Goal: Find specific page/section: Find specific page/section

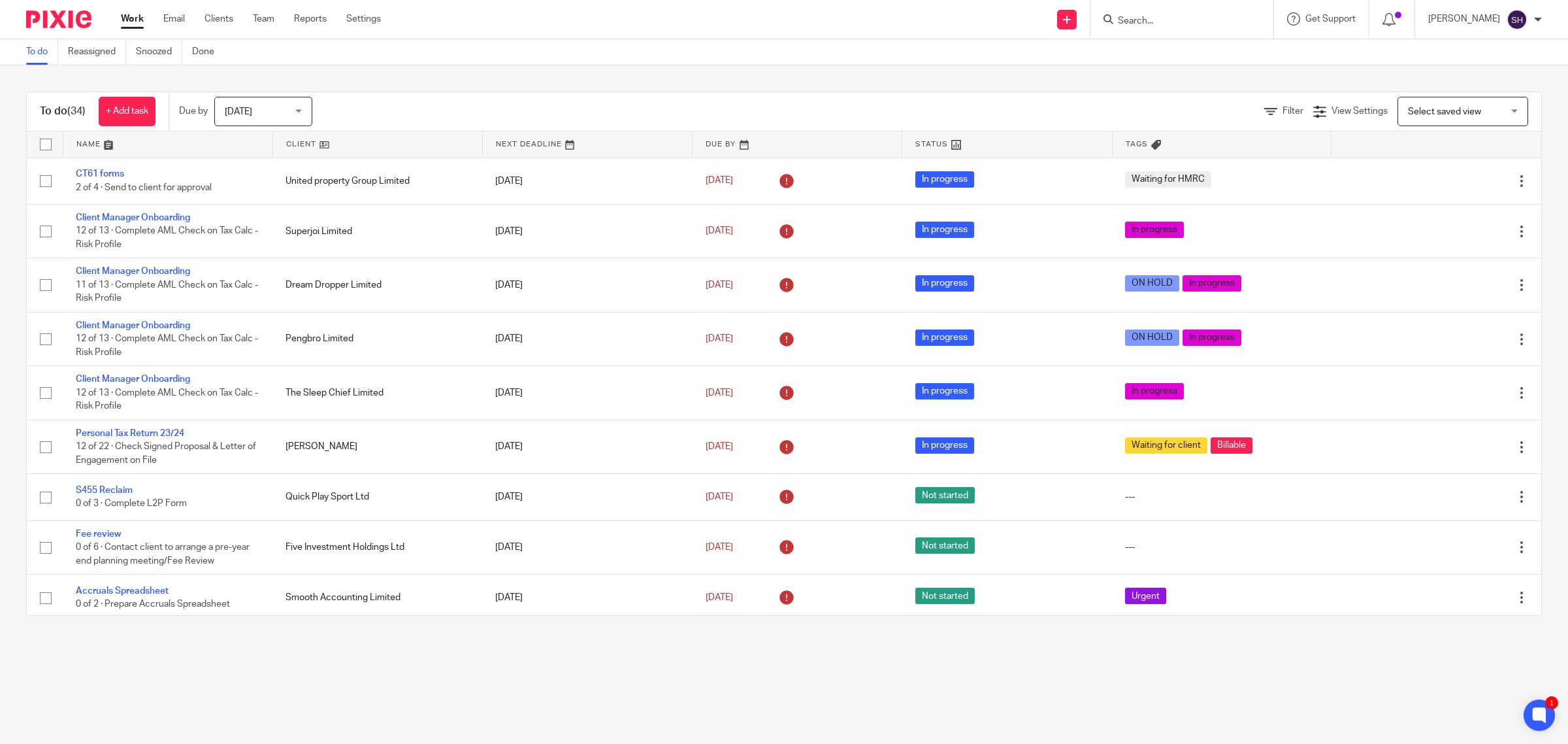
click at [1144, 30] on div at bounding box center [1181, 19] width 183 height 38
click at [1139, 26] on input "Search" at bounding box center [1175, 21] width 118 height 12
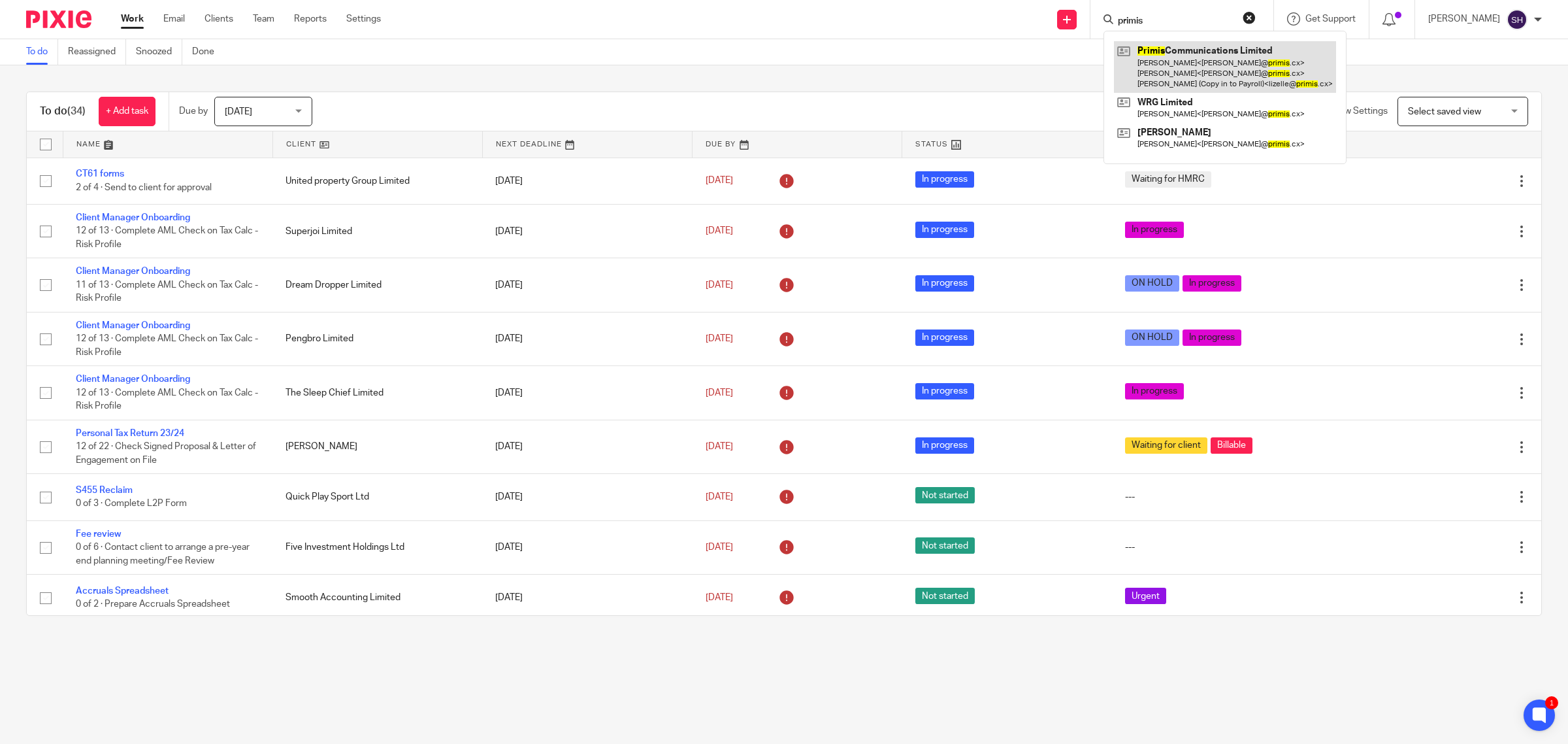
type input "primis"
click at [1202, 62] on link at bounding box center [1225, 67] width 223 height 52
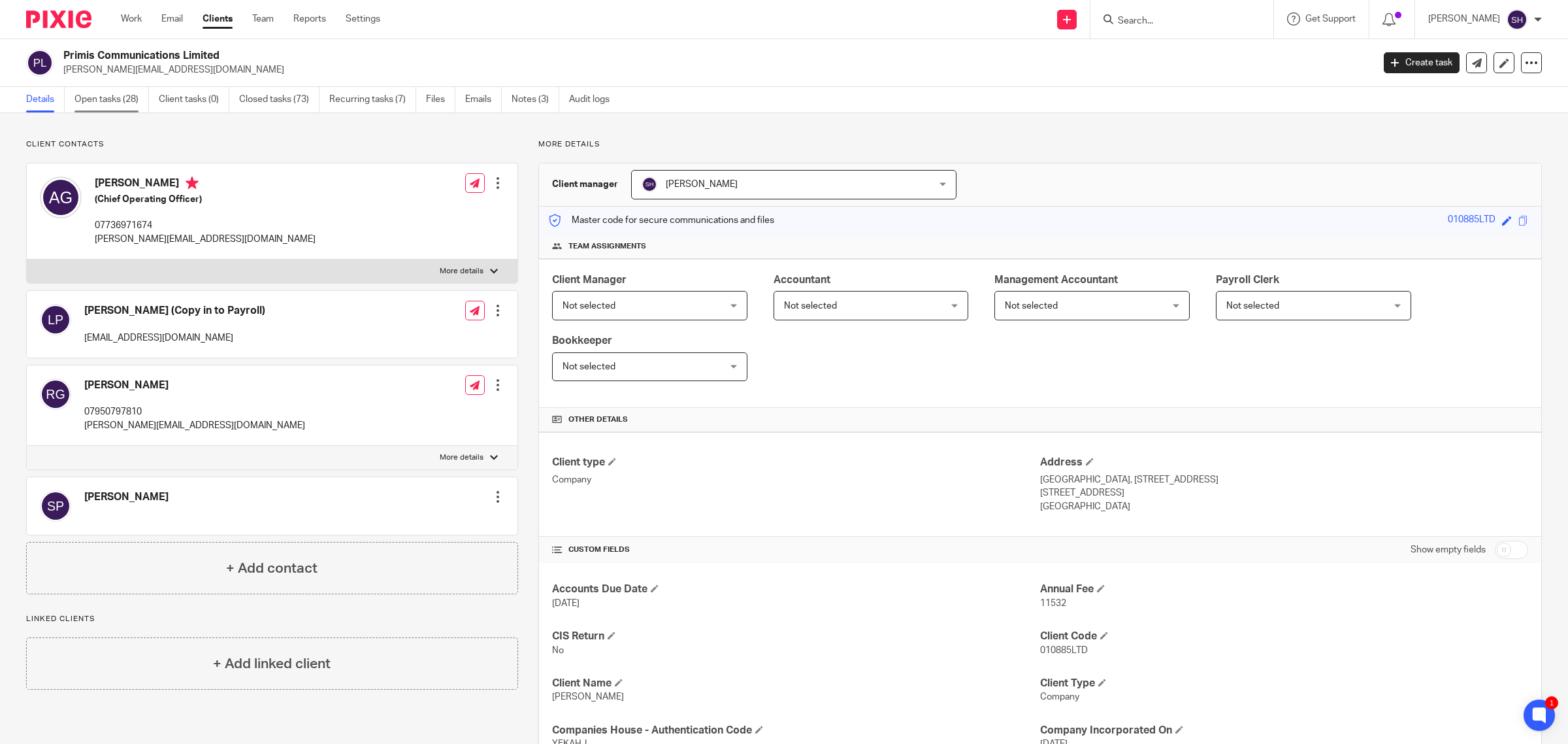
click at [98, 98] on link "Open tasks (28)" at bounding box center [112, 100] width 75 height 25
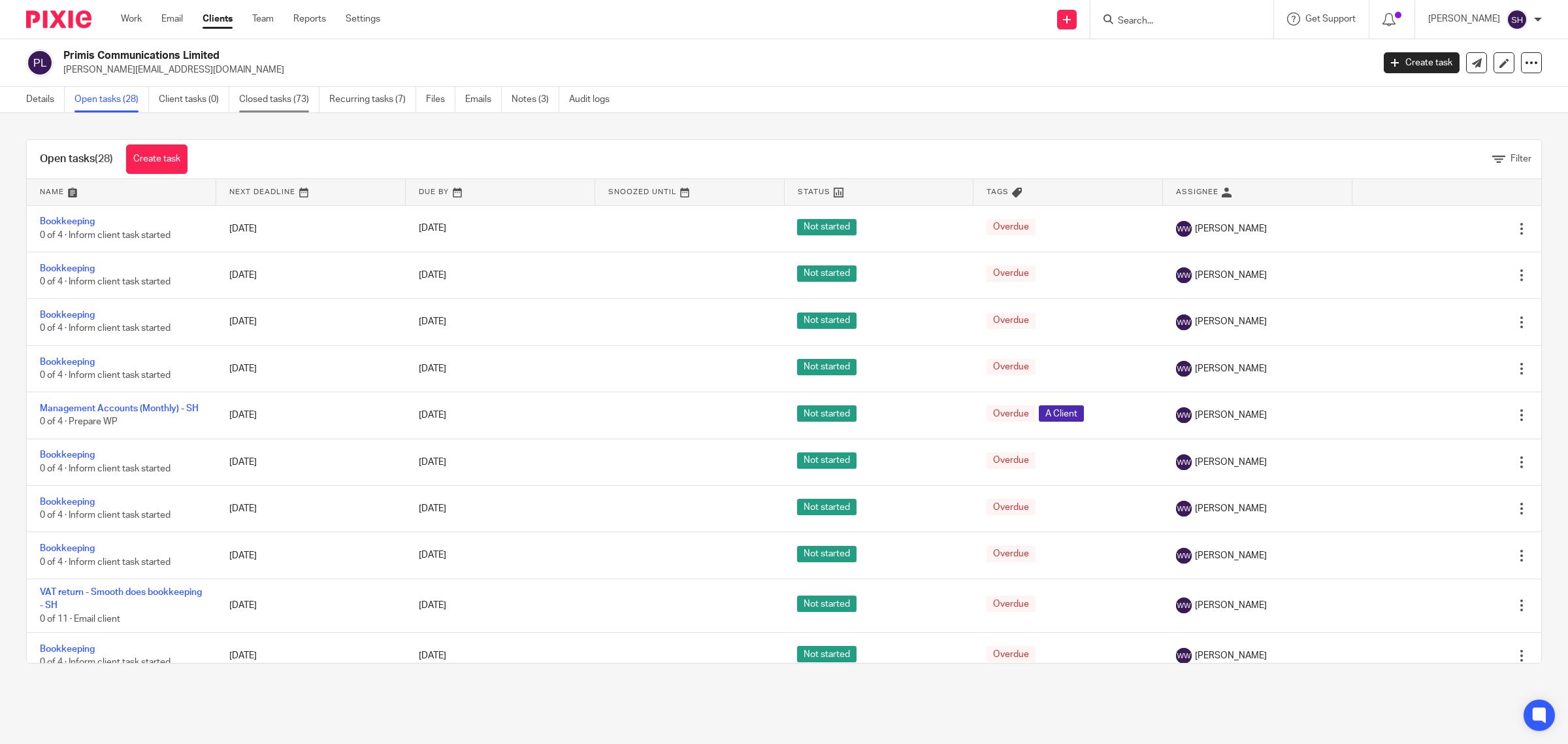
click at [291, 92] on link "Closed tasks (73)" at bounding box center [279, 100] width 81 height 25
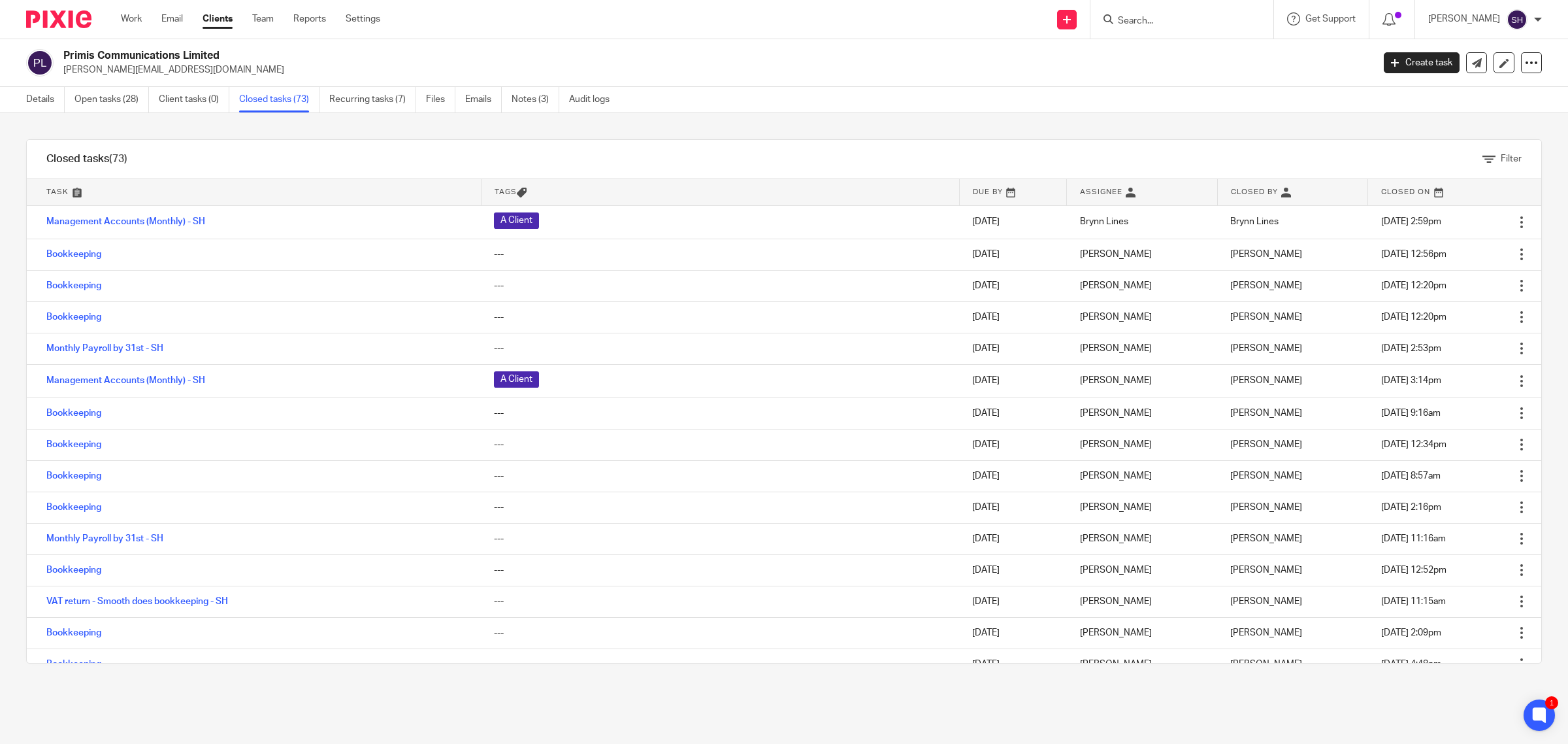
click at [118, 192] on link at bounding box center [254, 192] width 454 height 26
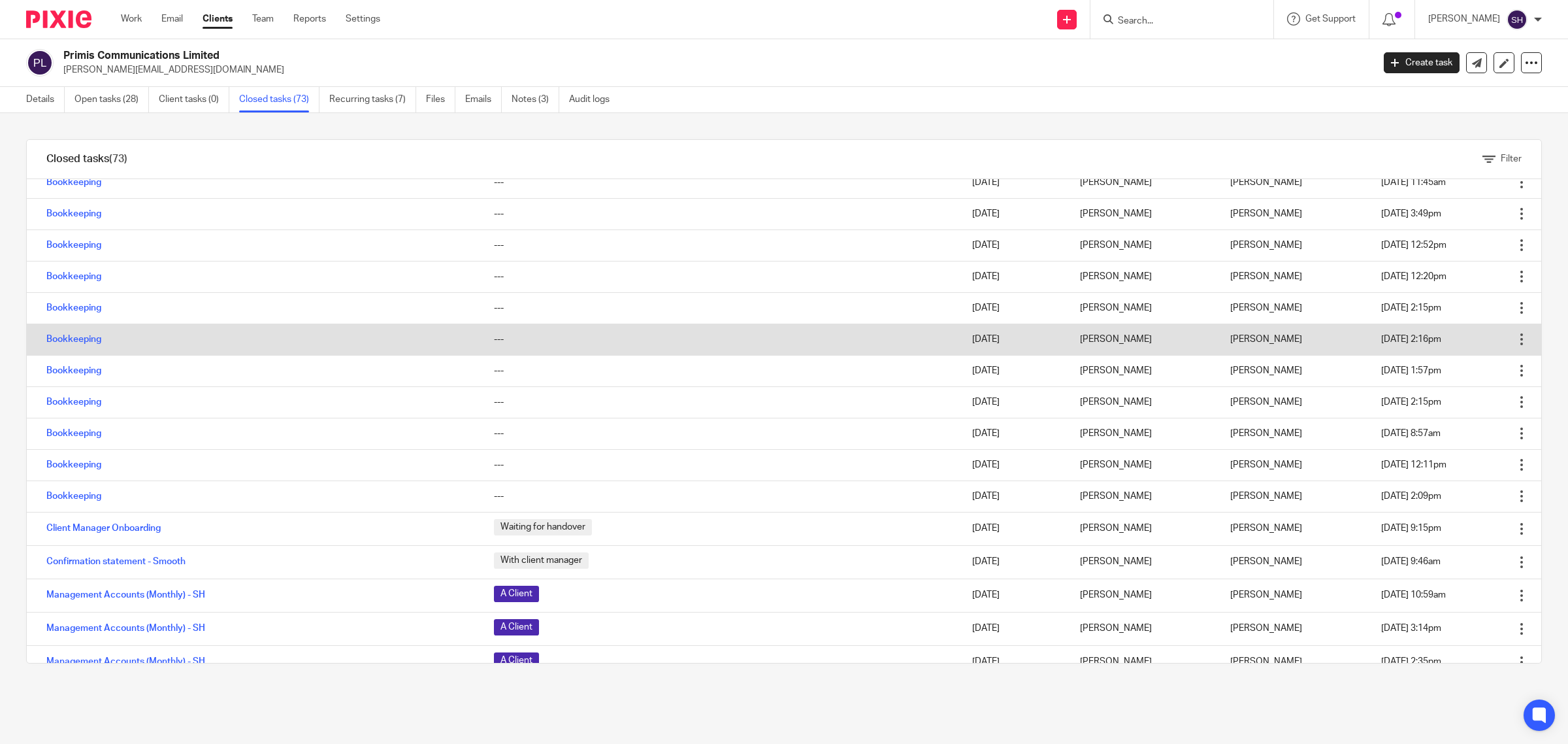
scroll to position [1144, 0]
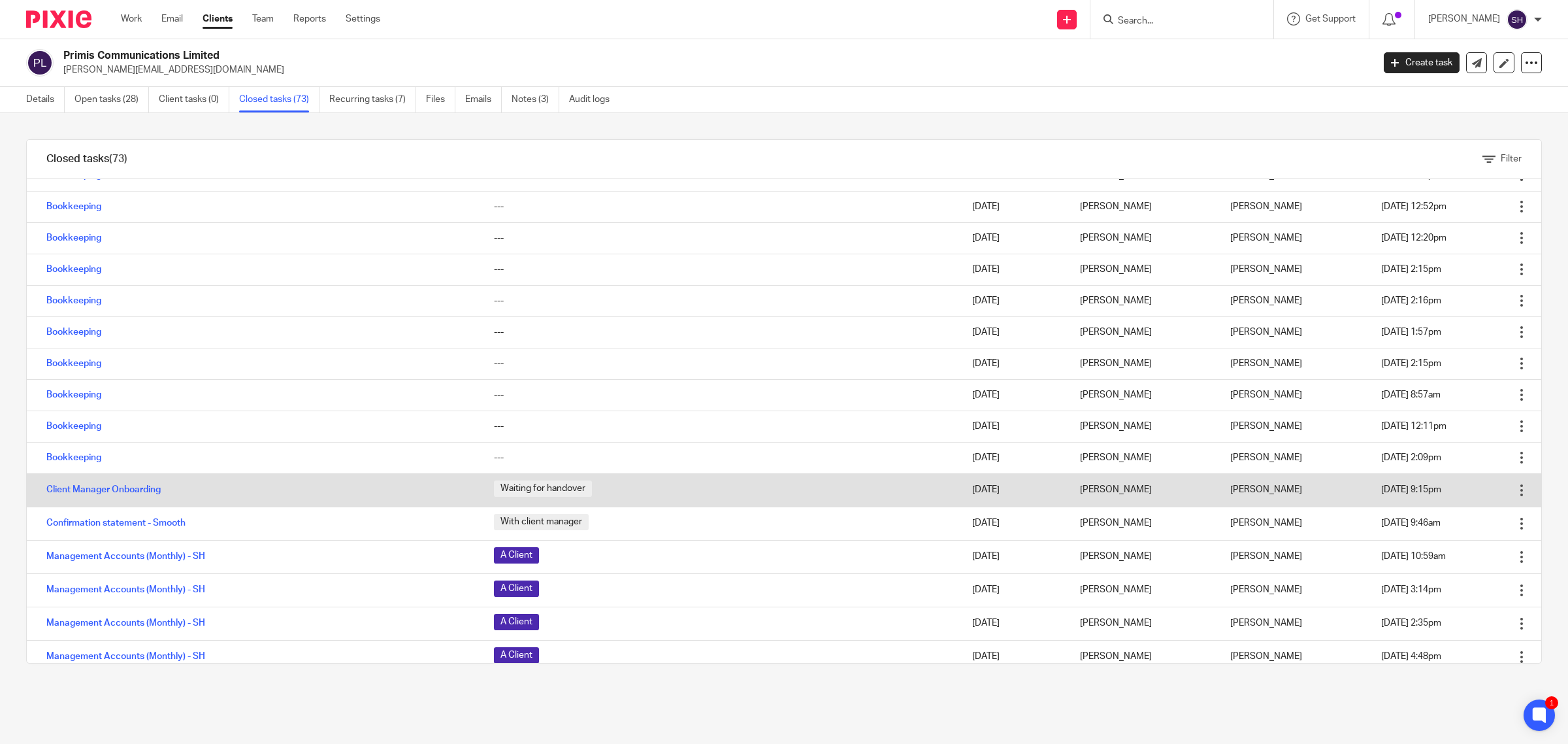
click at [92, 496] on td "Client Manager Onboarding" at bounding box center [254, 490] width 454 height 33
click at [92, 492] on link "Client Manager Onboarding" at bounding box center [103, 490] width 115 height 9
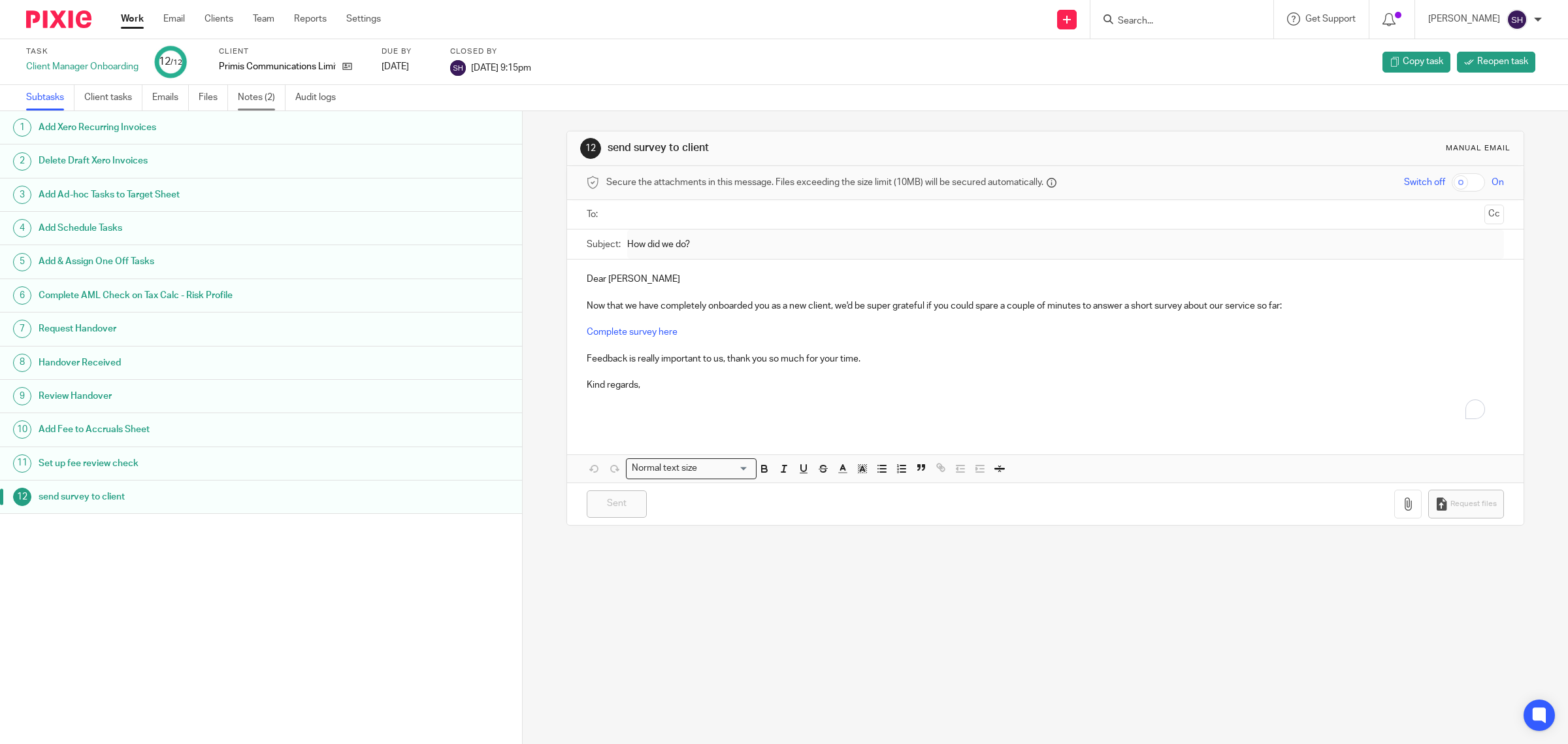
click at [268, 93] on link "Notes (2)" at bounding box center [262, 98] width 48 height 25
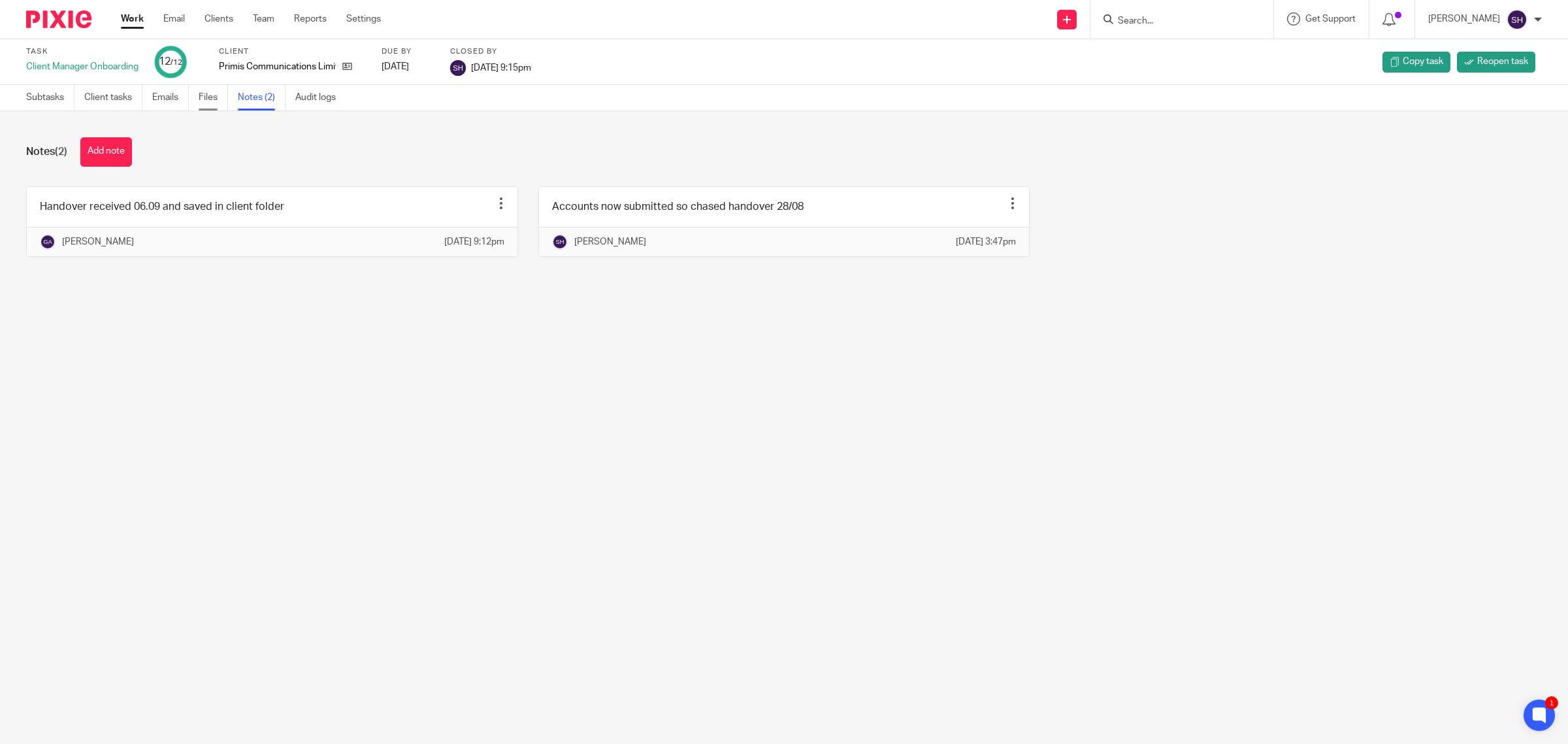
click at [217, 95] on link "Files" at bounding box center [214, 98] width 30 height 25
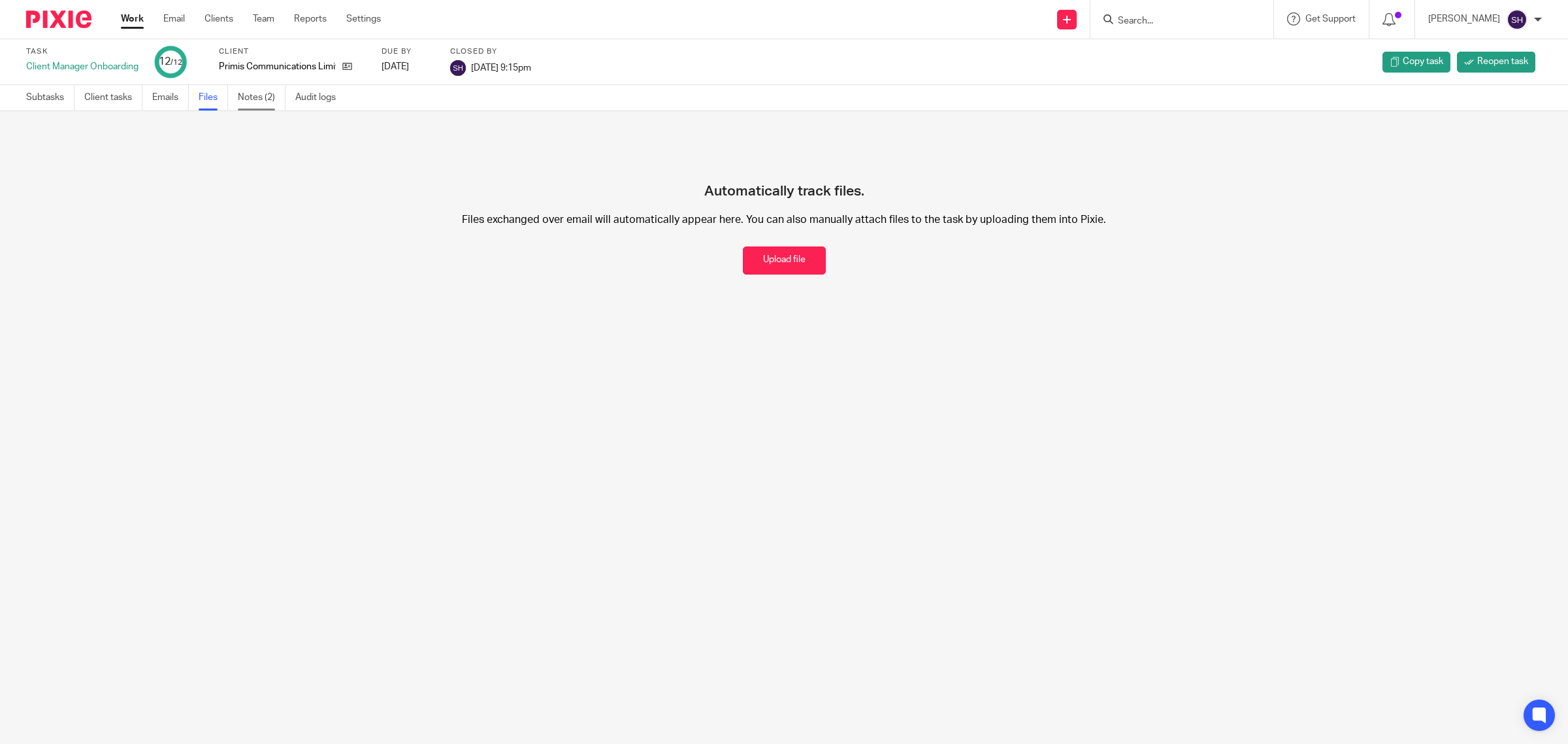
click at [269, 93] on link "Notes (2)" at bounding box center [262, 98] width 48 height 25
